Goal: Find contact information: Find contact information

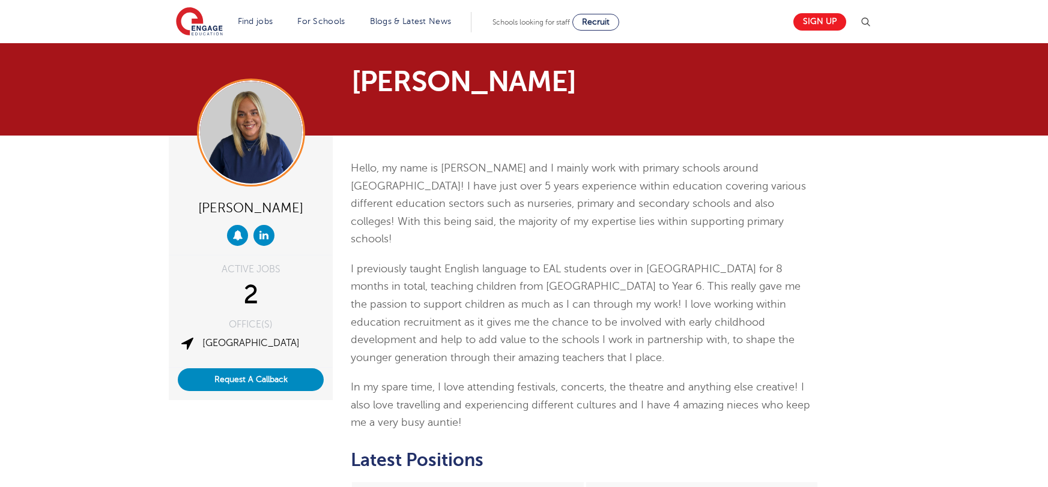
scroll to position [329, 0]
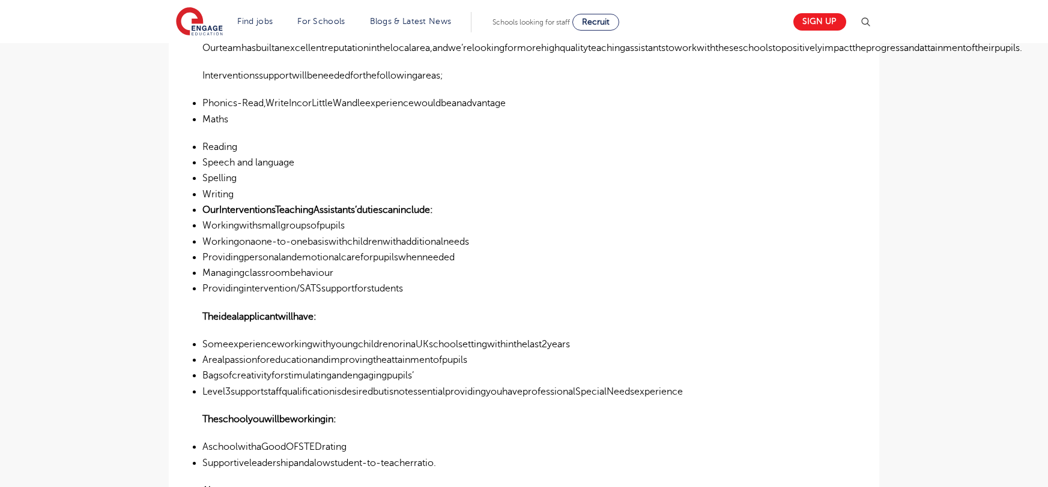
scroll to position [448, 0]
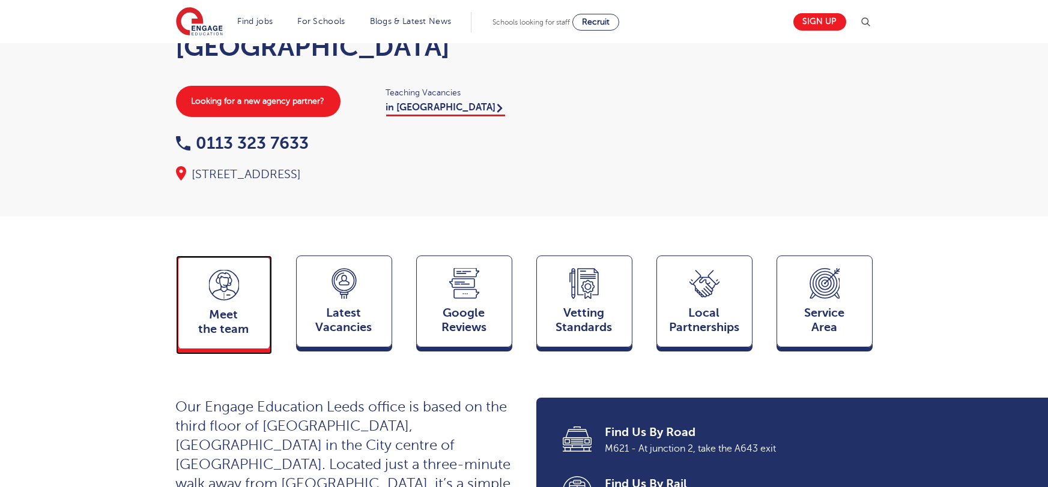
click at [196, 308] on span "Meet the team" at bounding box center [223, 322] width 79 height 29
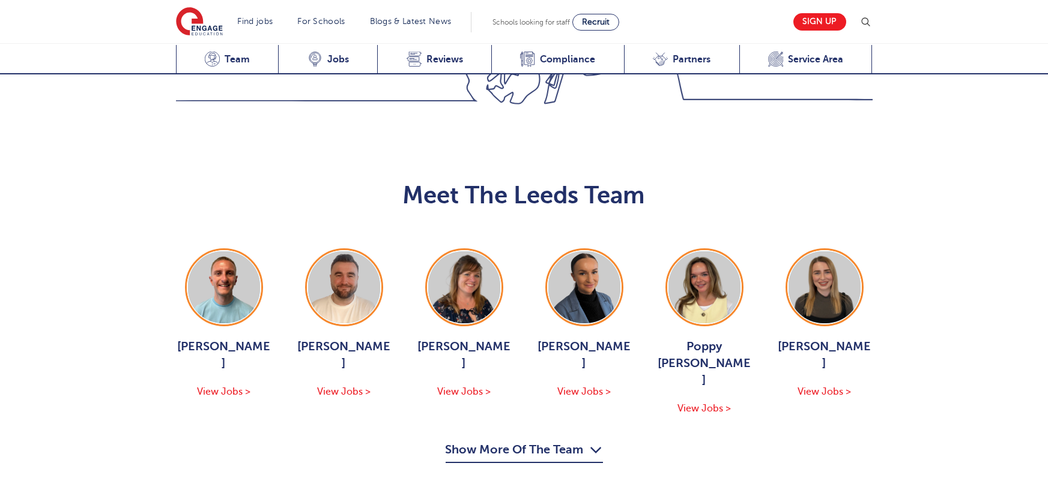
scroll to position [1311, 0]
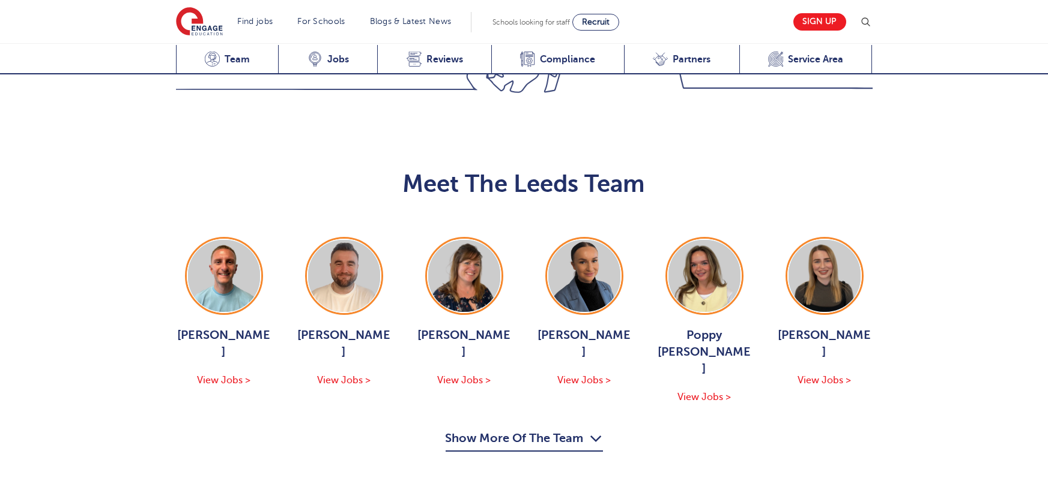
click at [478, 319] on div "Meet The Leeds Team George Dignam View Jobs > Chris Rushton View Jobs > Joanne …" at bounding box center [524, 304] width 1048 height 376
click at [516, 429] on button "Show More Of The Team" at bounding box center [523, 440] width 157 height 23
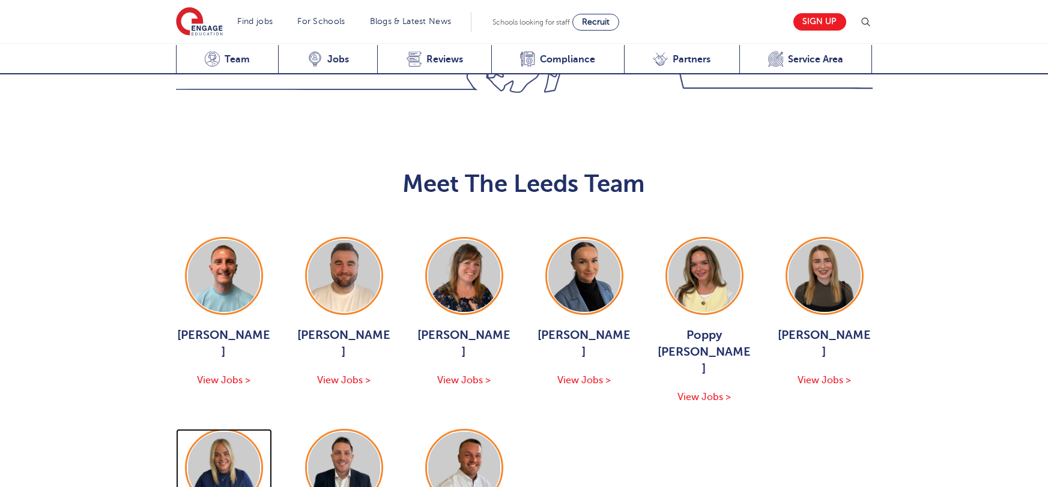
click at [241, 432] on img at bounding box center [224, 468] width 72 height 72
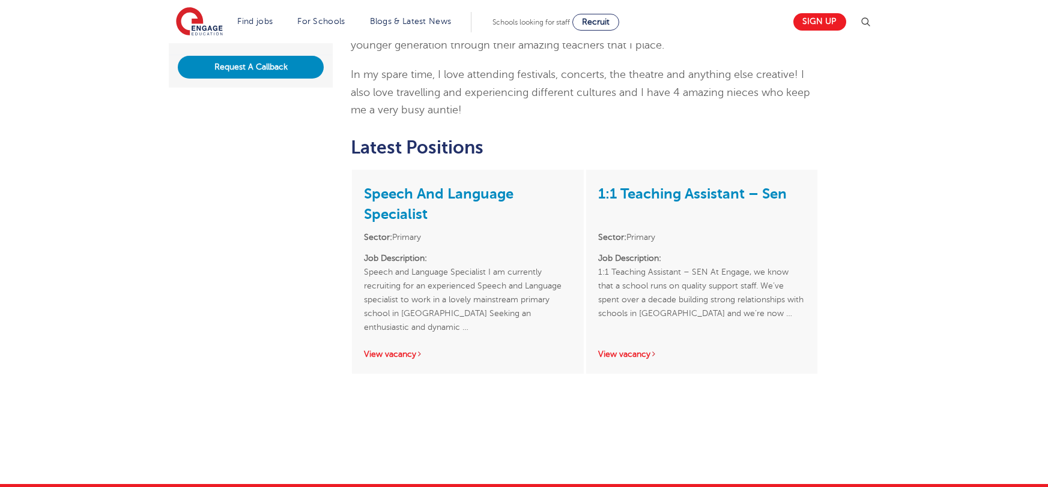
scroll to position [184, 0]
